Goal: Task Accomplishment & Management: Manage account settings

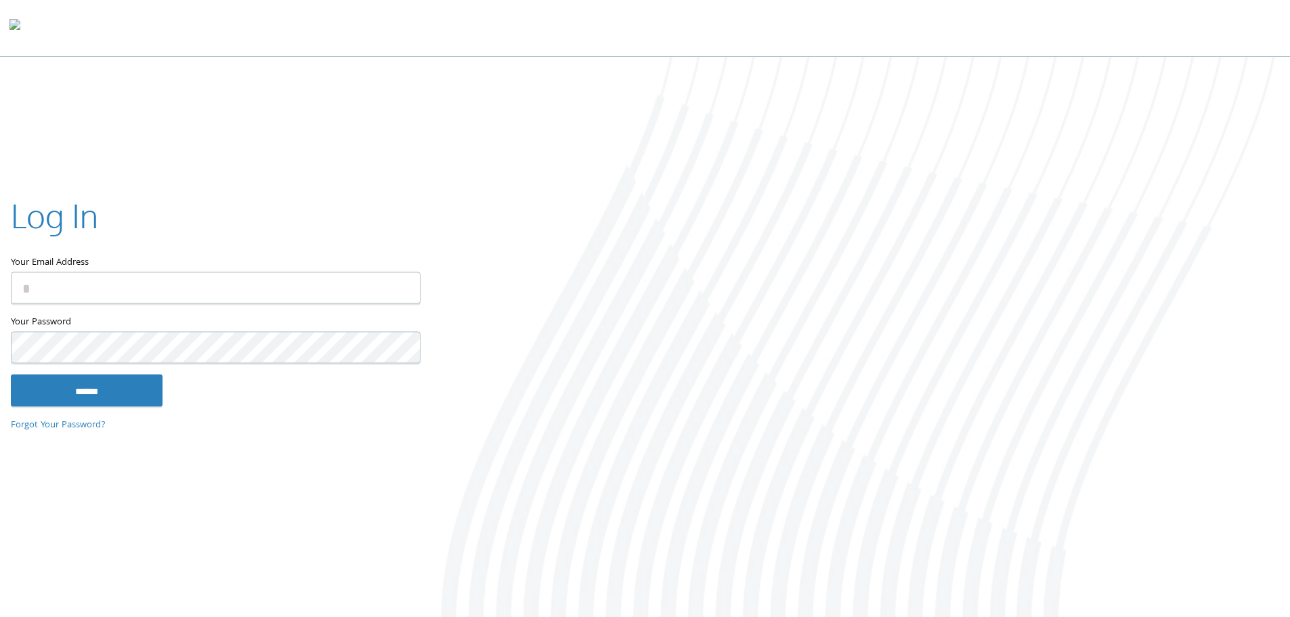
click at [92, 297] on input "Your Email Address" at bounding box center [216, 288] width 410 height 32
type input "**********"
click at [64, 393] on input "******" at bounding box center [87, 390] width 152 height 33
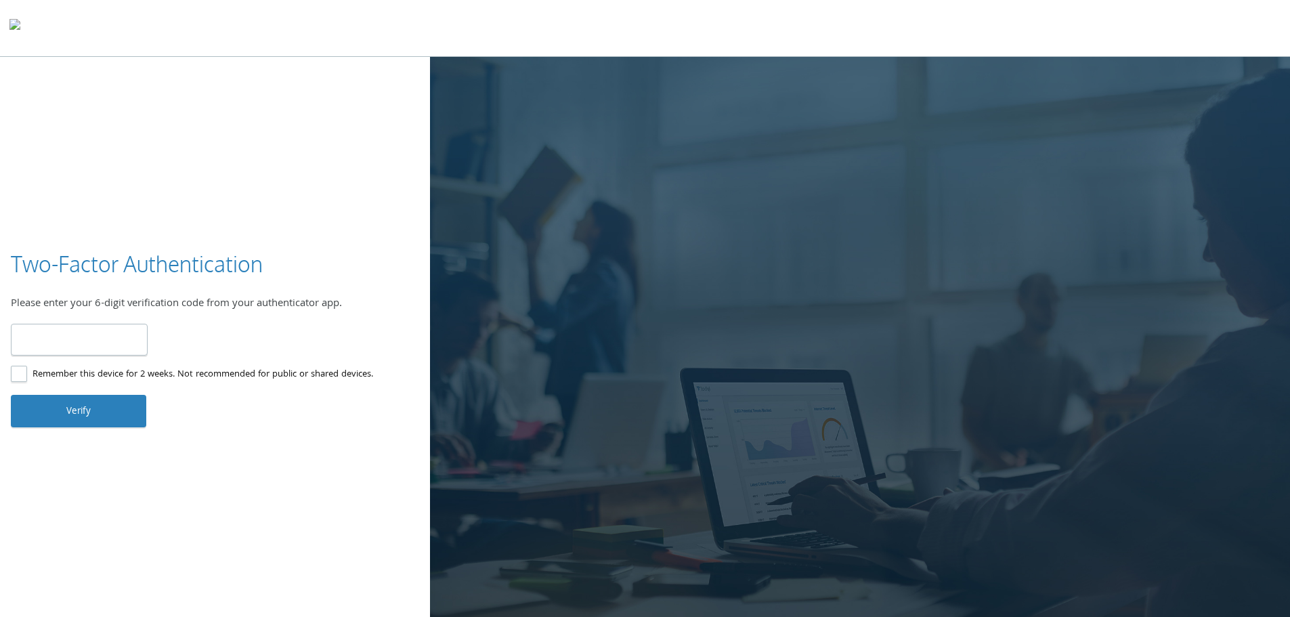
type input "******"
